Goal: Task Accomplishment & Management: Manage account settings

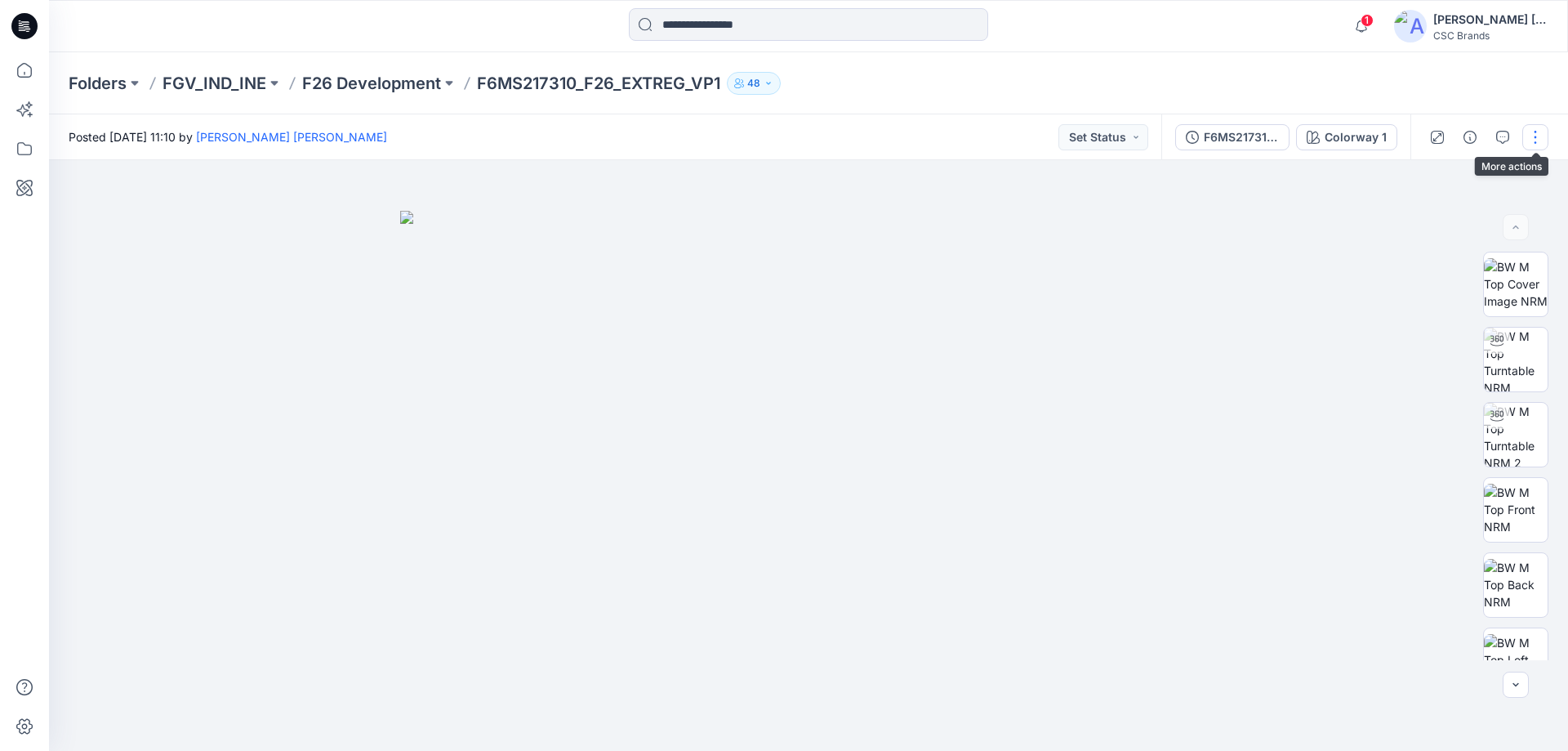
click at [1540, 133] on button "button" at bounding box center [1536, 137] width 26 height 26
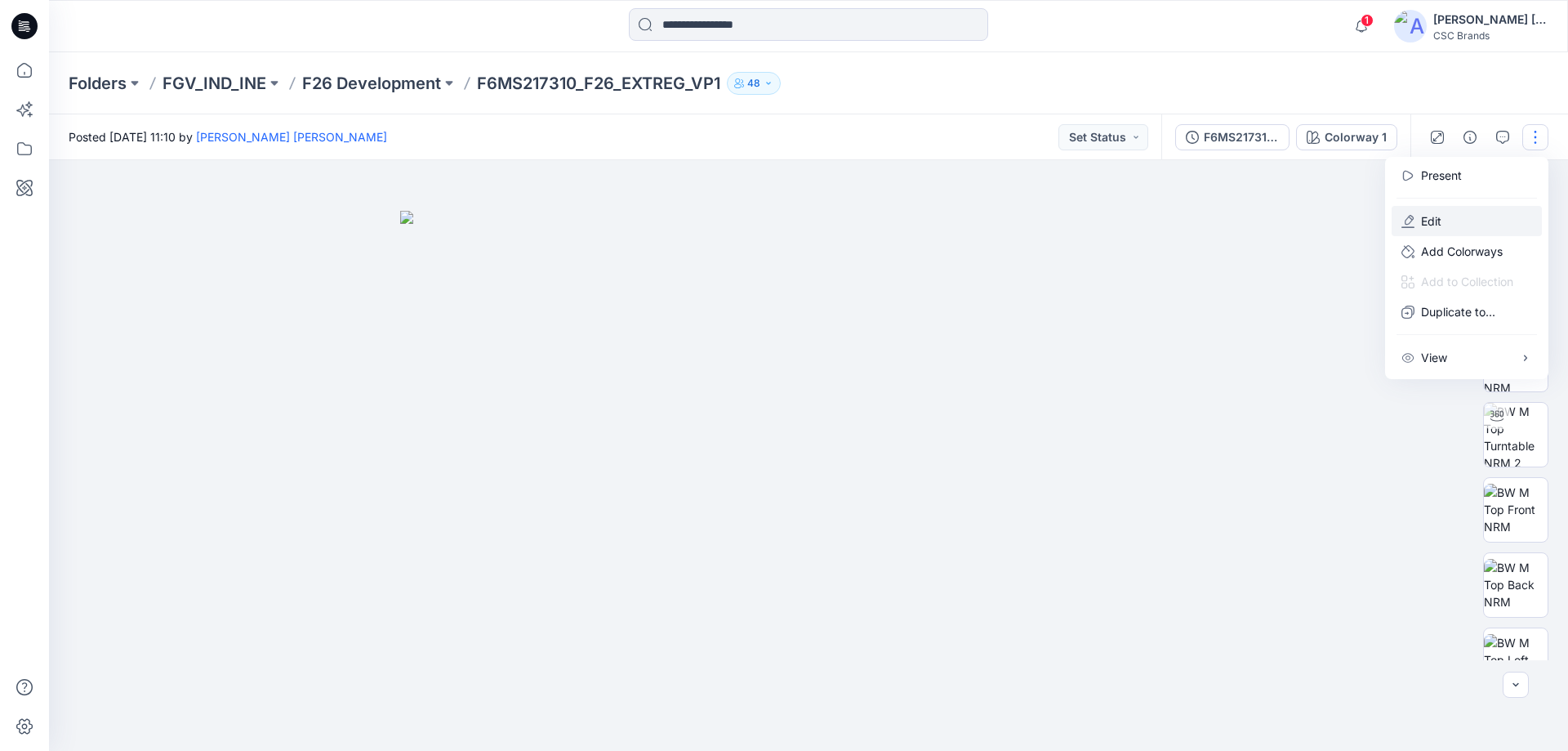
click at [1452, 221] on button "Edit" at bounding box center [1467, 221] width 151 height 31
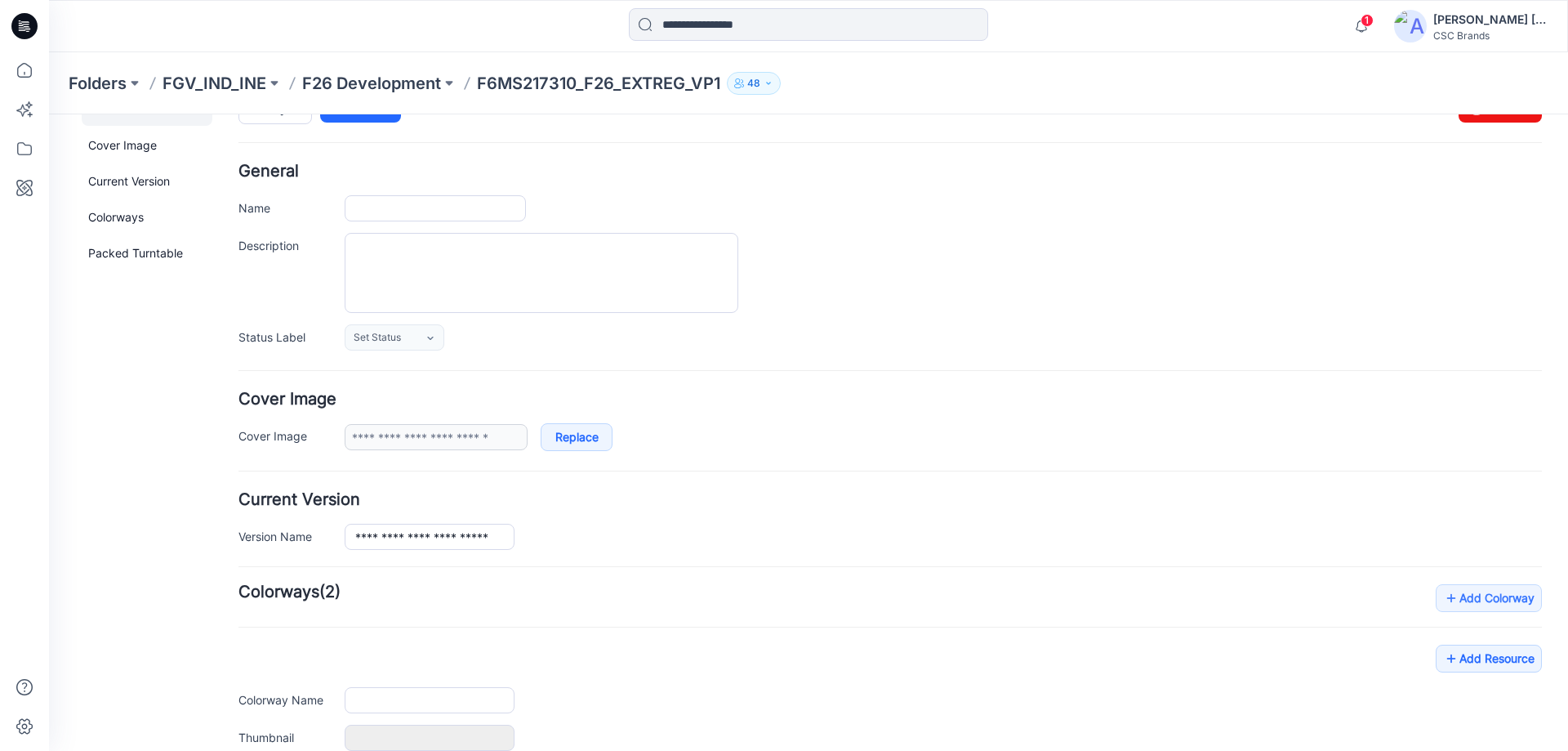
type input "**********"
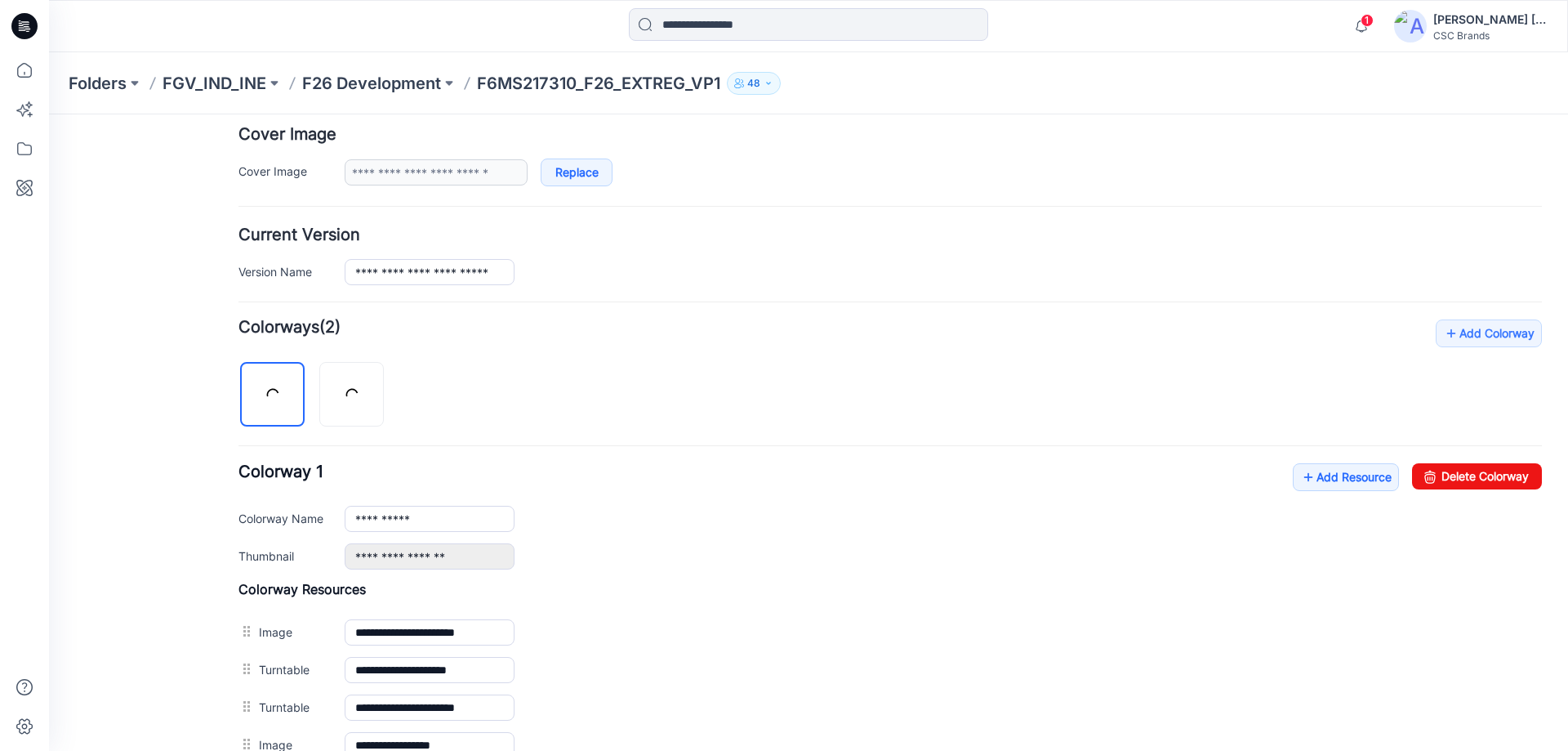
scroll to position [368, 0]
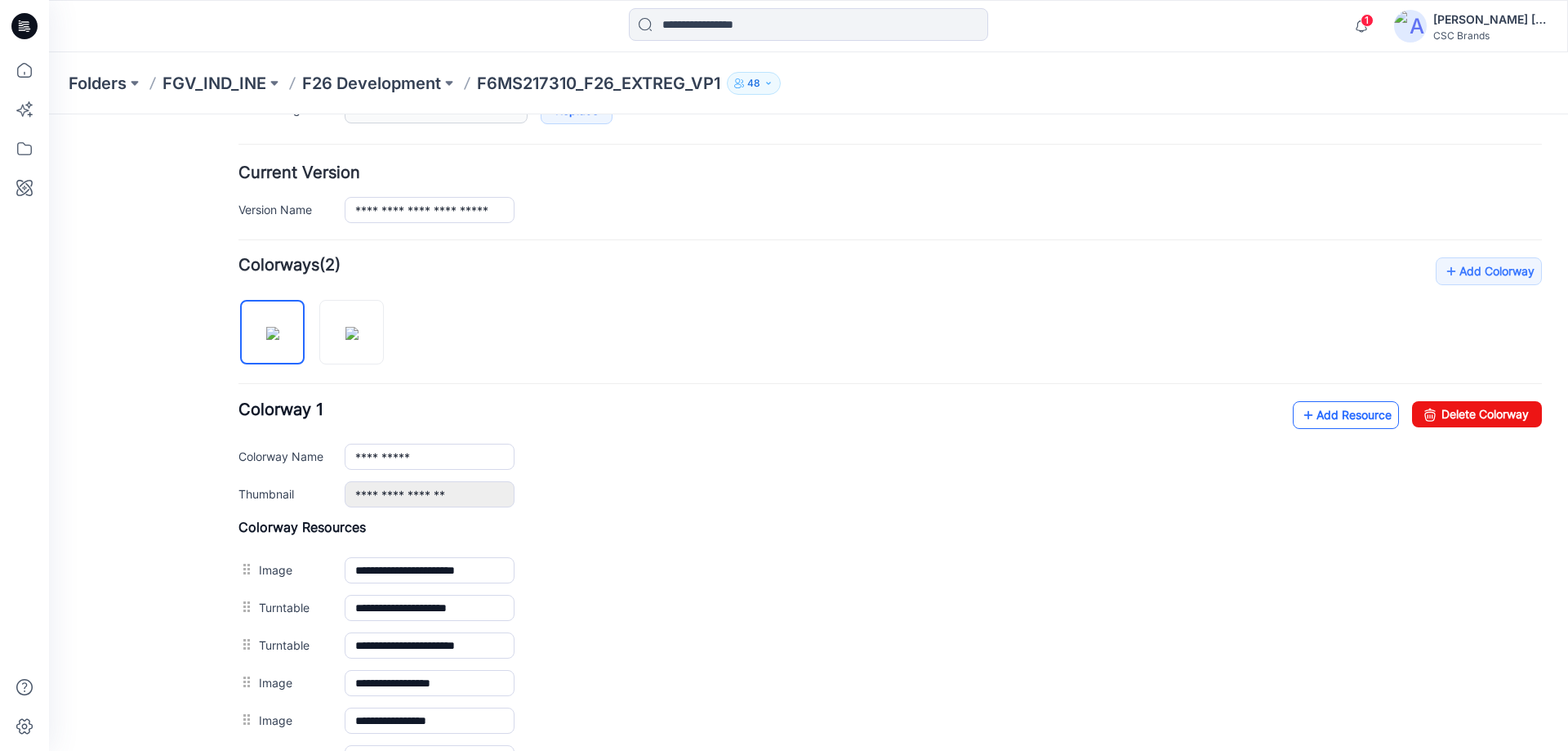
click at [1322, 413] on link "Add Resource" at bounding box center [1346, 415] width 106 height 28
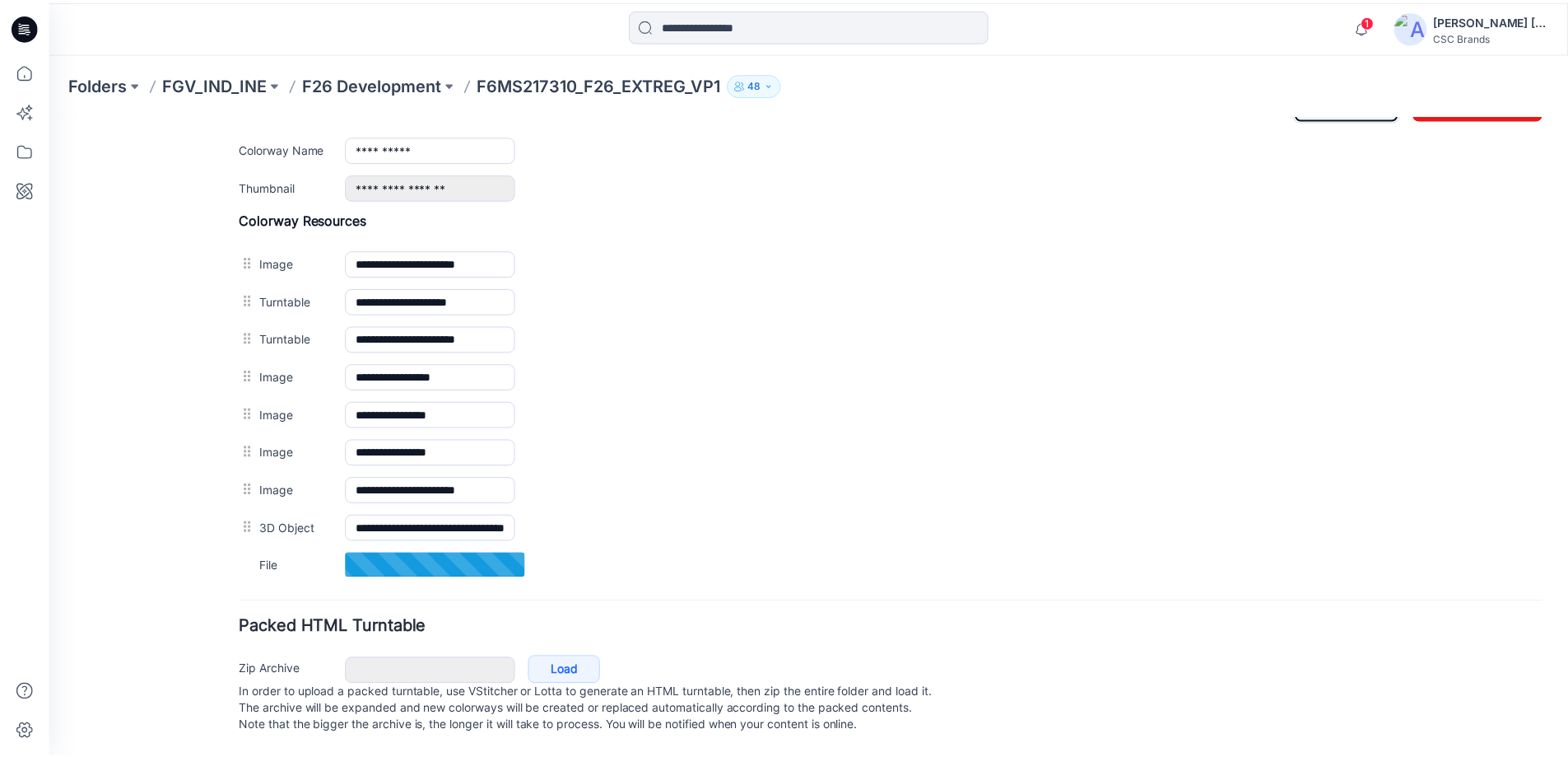
scroll to position [699, 0]
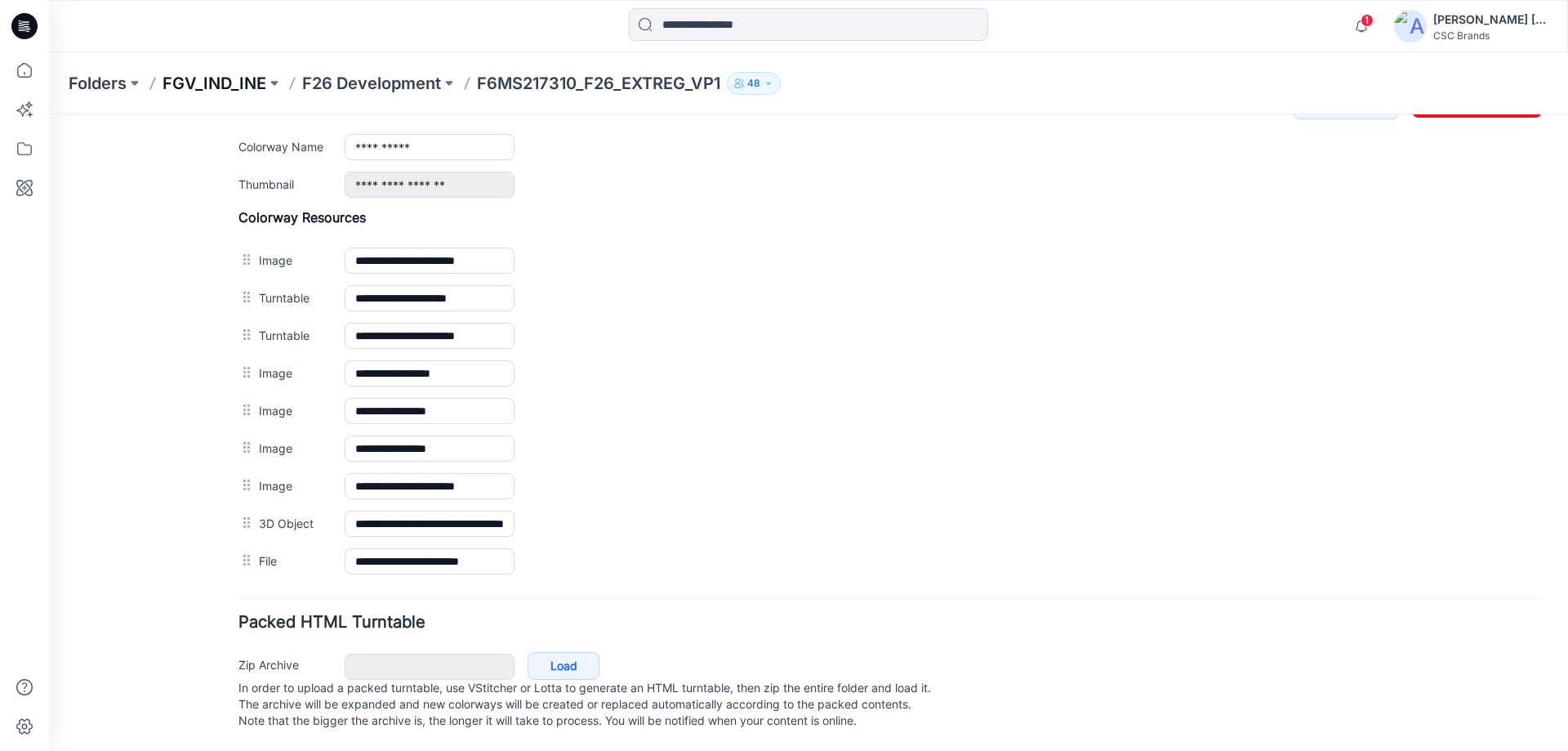
click at [232, 87] on p "FGV_IND_INE" at bounding box center [214, 83] width 104 height 23
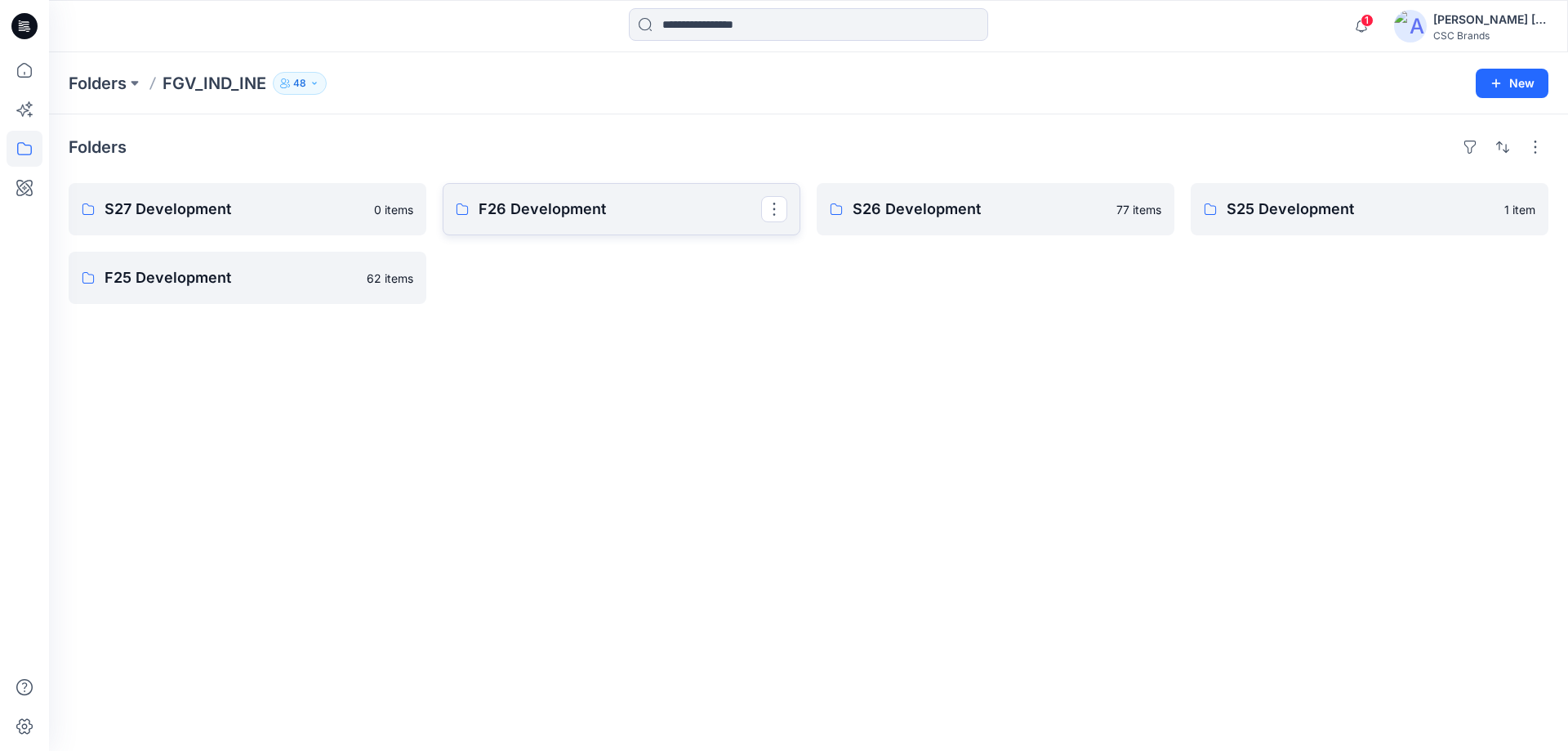
click at [524, 215] on p "F26 Development" at bounding box center [620, 209] width 283 height 23
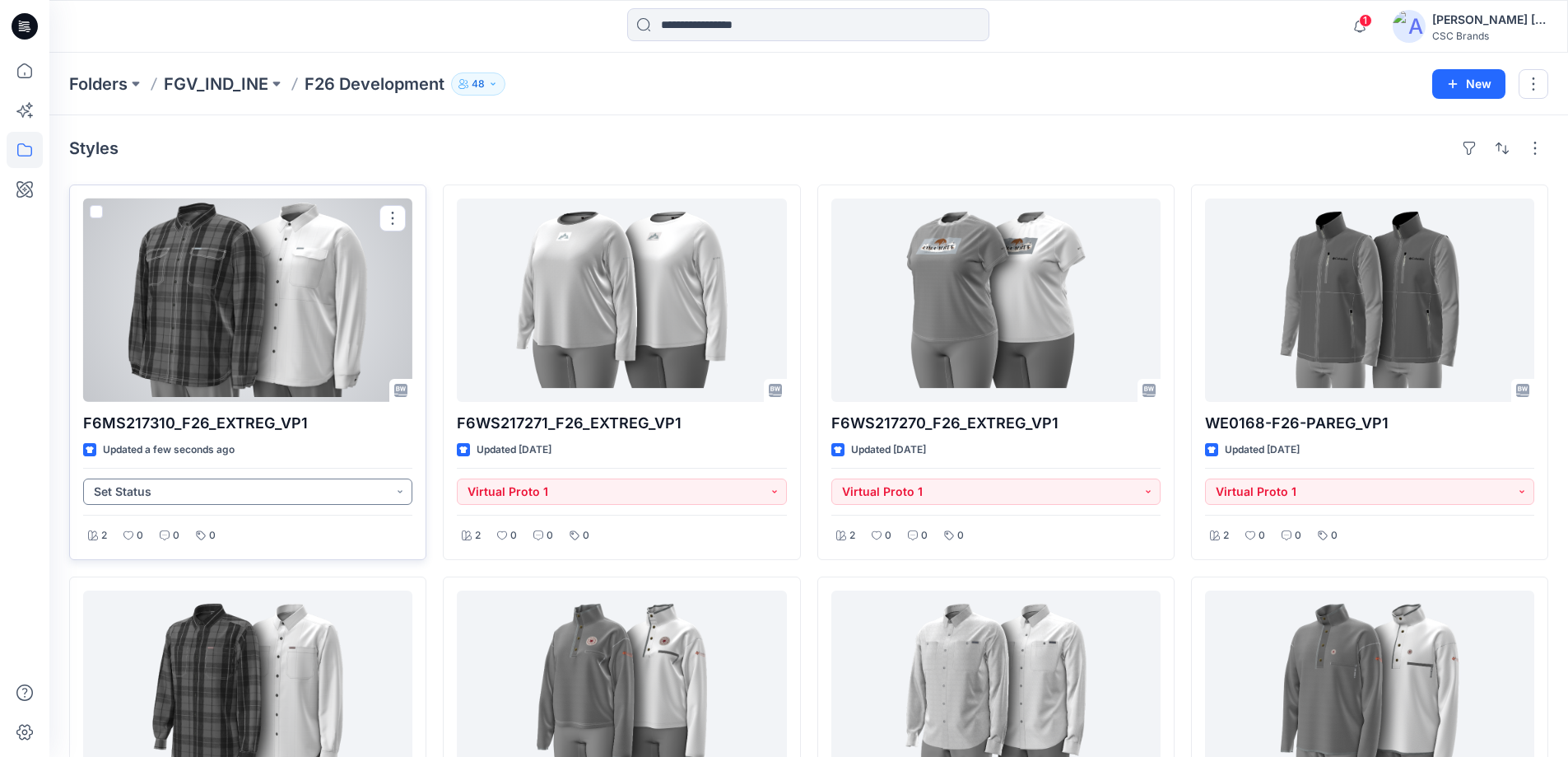
click at [389, 494] on button "Set Status" at bounding box center [247, 491] width 329 height 26
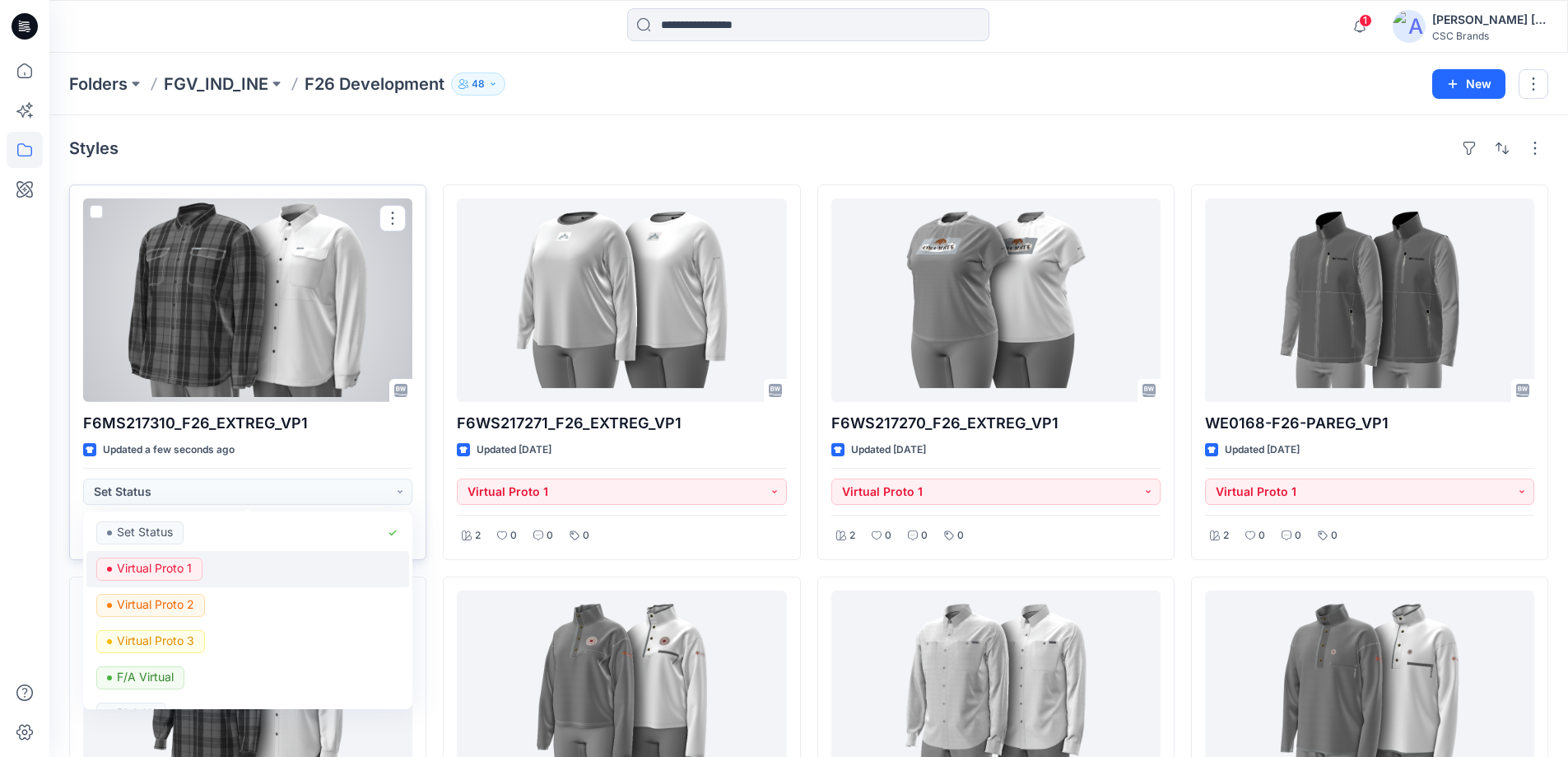
click at [181, 566] on p "Virtual Proto 1" at bounding box center [154, 568] width 75 height 21
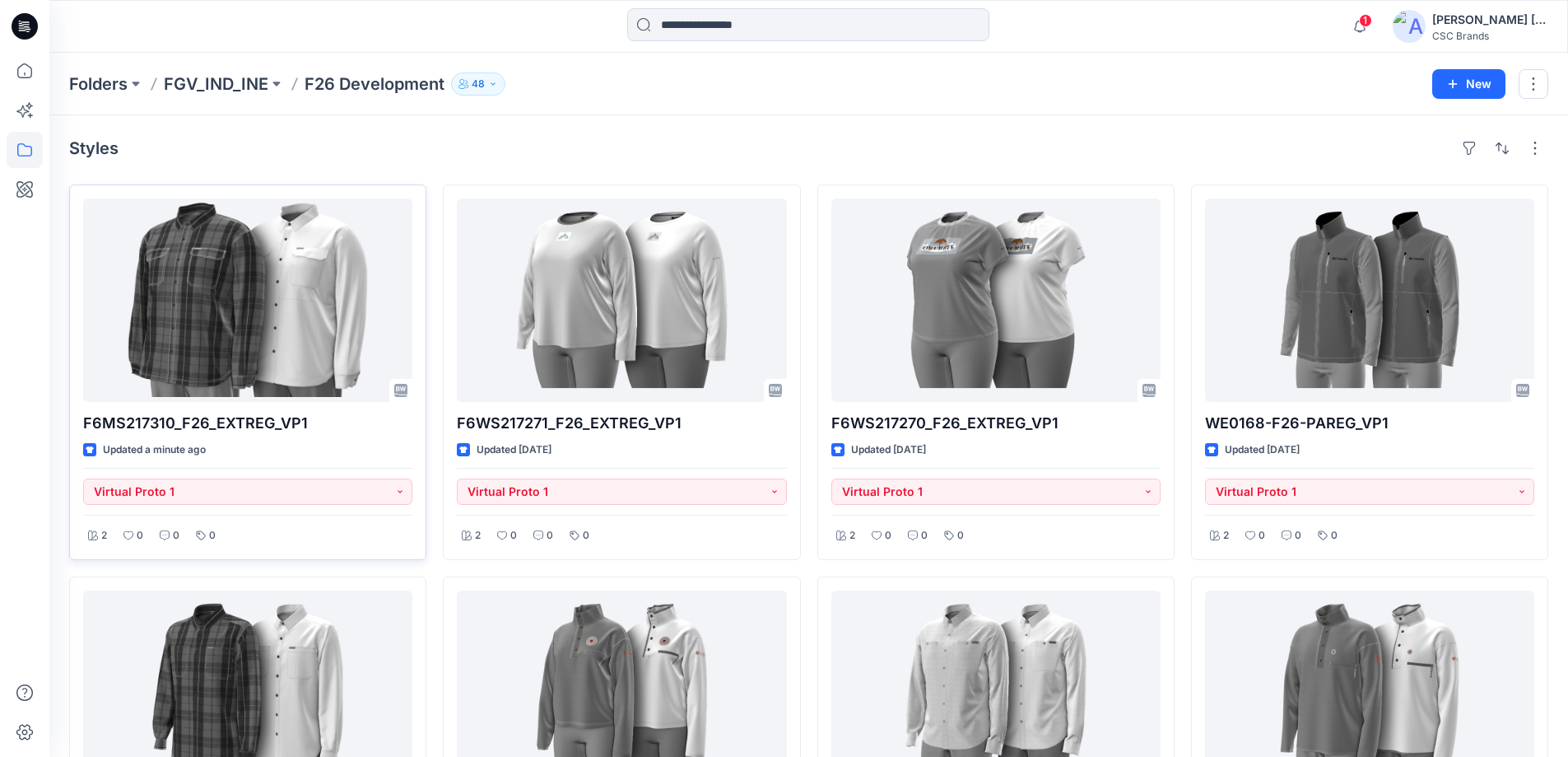
click at [336, 85] on p "F26 Development" at bounding box center [375, 84] width 140 height 23
click at [249, 81] on p "FGV_IND_INE" at bounding box center [216, 84] width 104 height 23
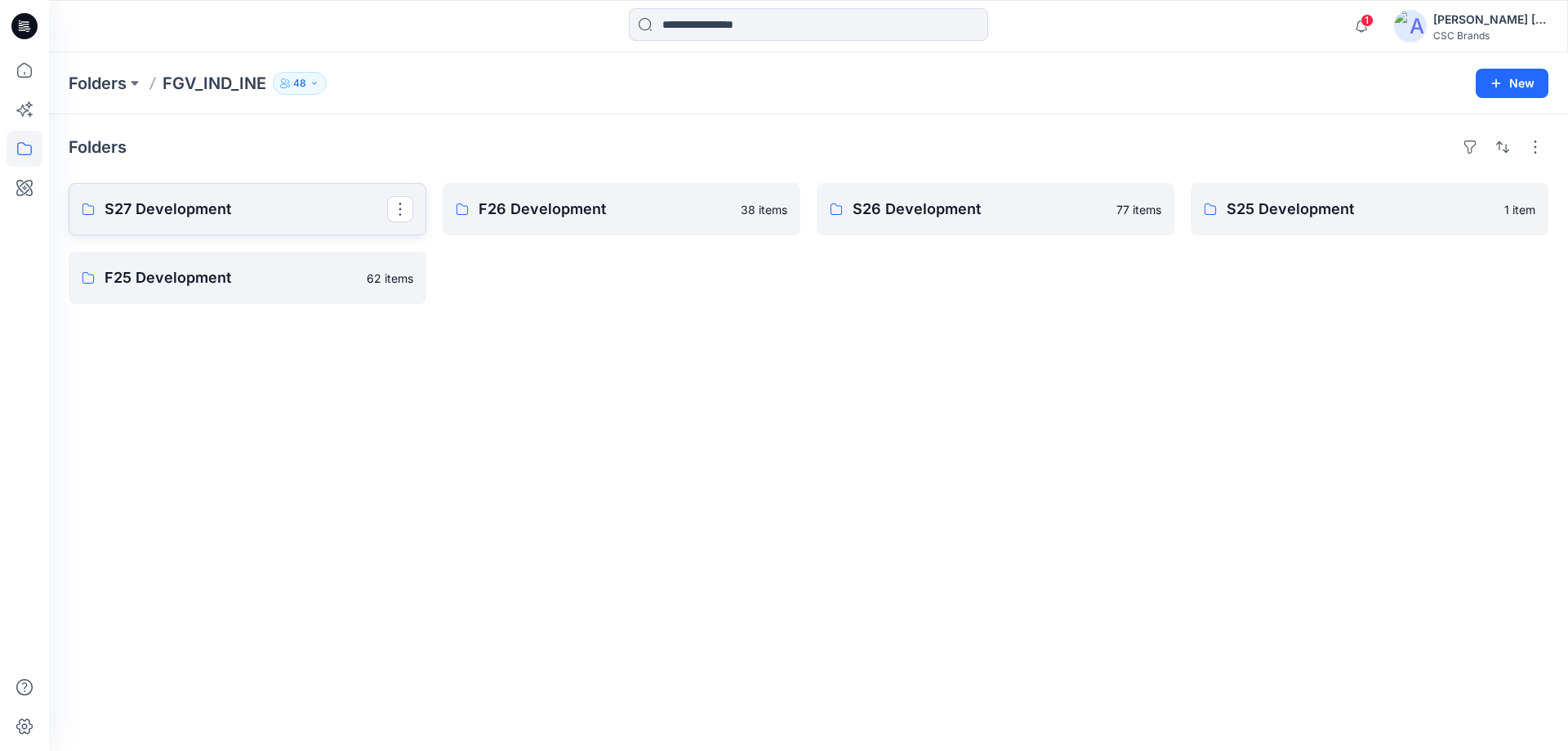
click at [170, 221] on link "S27 Development" at bounding box center [247, 209] width 358 height 53
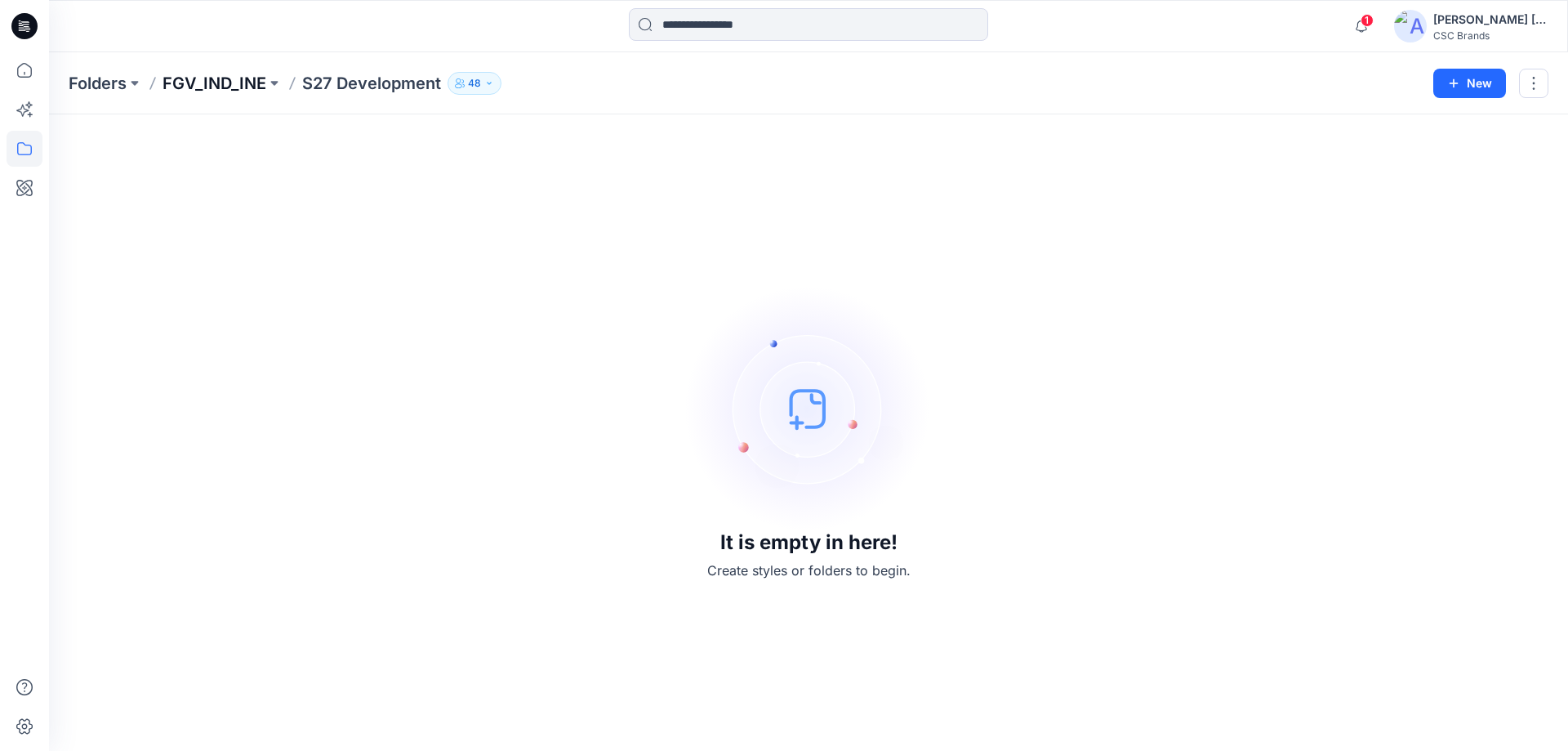
click at [191, 82] on p "FGV_IND_INE" at bounding box center [214, 83] width 104 height 23
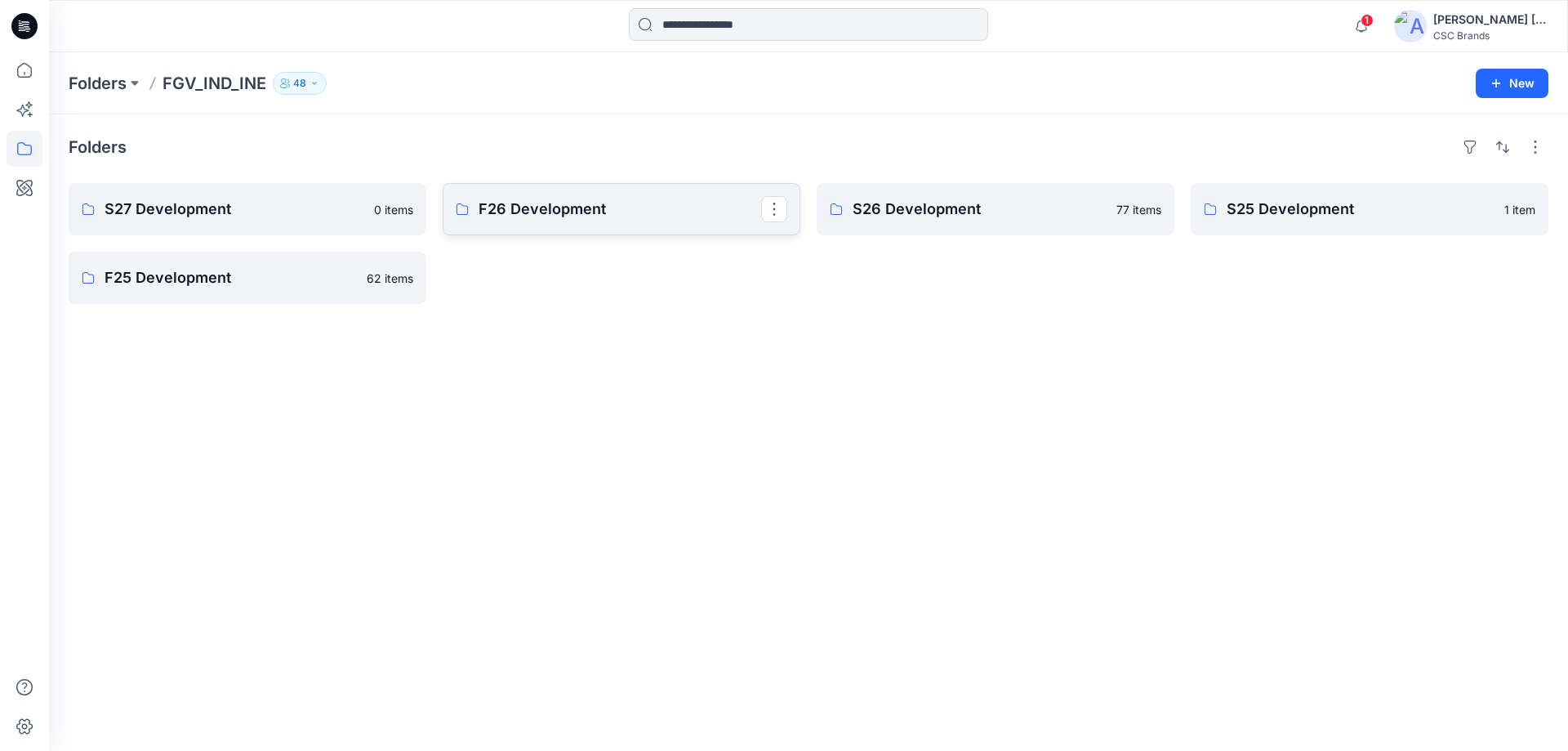
click at [621, 203] on p "F26 Development" at bounding box center [620, 209] width 283 height 23
